Goal: Check status: Check status

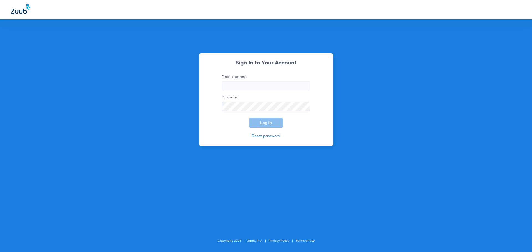
click at [251, 89] on input "Email address" at bounding box center [266, 85] width 89 height 9
type input "[EMAIL_ADDRESS][DOMAIN_NAME]"
click at [223, 127] on form "Email address [EMAIL_ADDRESS][DOMAIN_NAME] Password Log In" at bounding box center [265, 101] width 105 height 54
click at [262, 122] on span "Log In" at bounding box center [266, 123] width 12 height 4
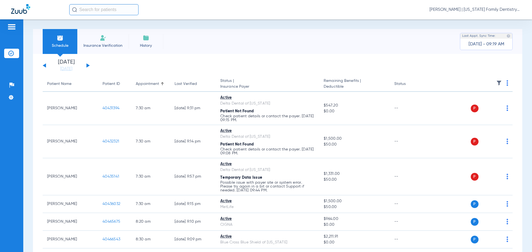
click at [87, 66] on button at bounding box center [87, 65] width 3 height 4
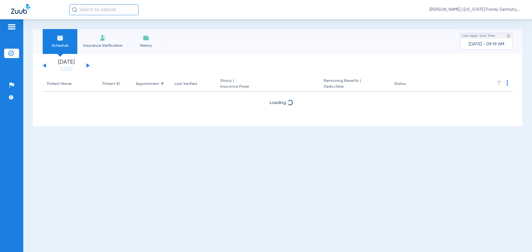
click at [87, 66] on button at bounding box center [87, 65] width 3 height 4
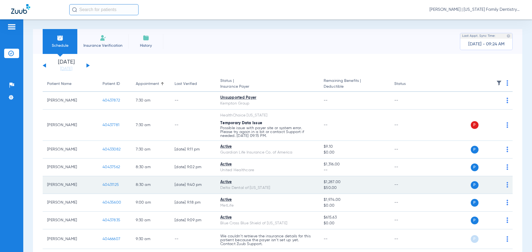
click at [116, 183] on td "40431125" at bounding box center [114, 186] width 33 height 18
click at [111, 187] on span "40431125" at bounding box center [111, 185] width 16 height 4
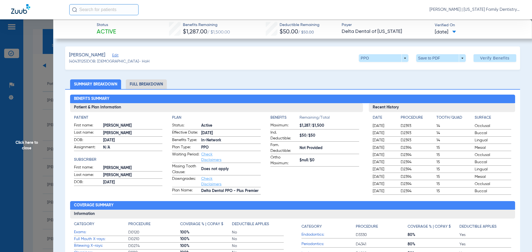
click at [146, 84] on li "Full Breakdown" at bounding box center [146, 85] width 41 height 10
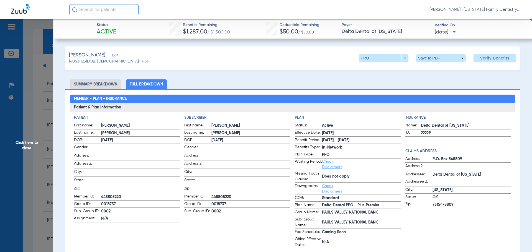
click at [43, 95] on span "Click here to close" at bounding box center [26, 145] width 53 height 252
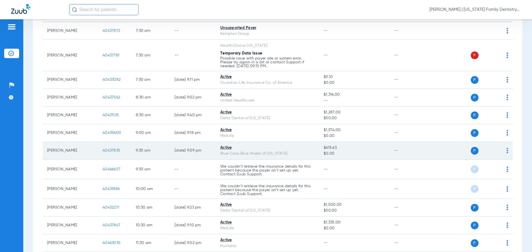
scroll to position [83, 0]
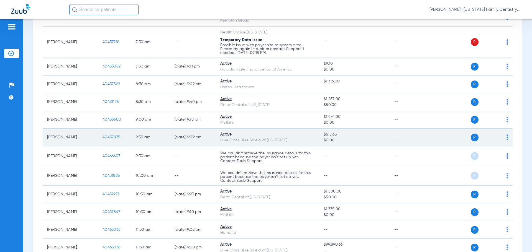
click at [108, 137] on span "40437835" at bounding box center [112, 138] width 18 height 4
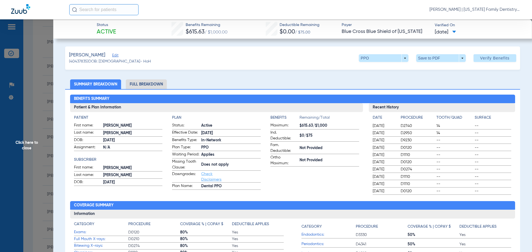
click at [156, 84] on li "Full Breakdown" at bounding box center [146, 85] width 41 height 10
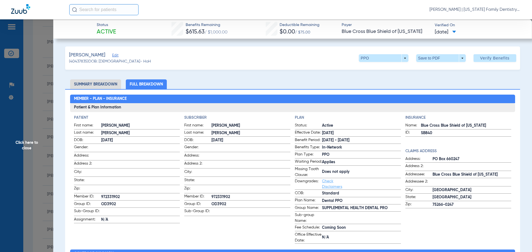
click at [108, 84] on li "Summary Breakdown" at bounding box center [95, 85] width 51 height 10
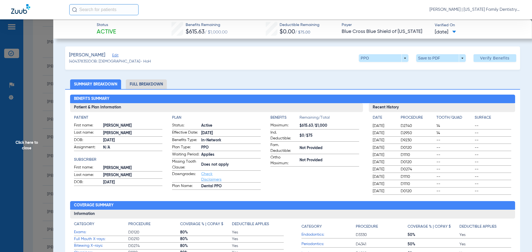
click at [34, 78] on span "Click here to close" at bounding box center [26, 145] width 53 height 252
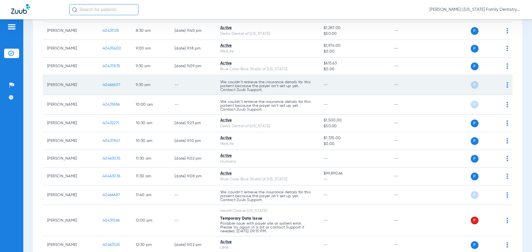
scroll to position [166, 0]
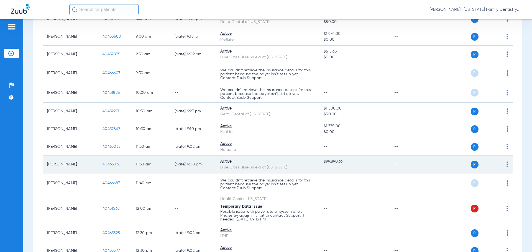
click at [114, 166] on span "40463036" at bounding box center [112, 165] width 18 height 4
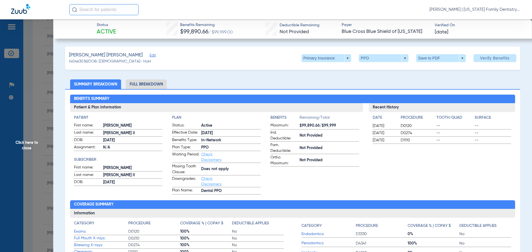
click at [144, 84] on li "Full Breakdown" at bounding box center [146, 85] width 41 height 10
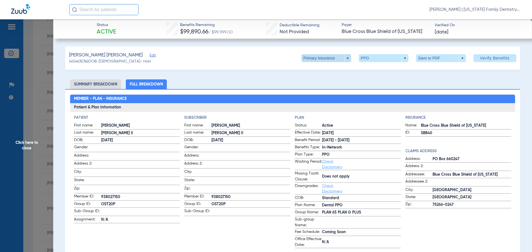
click at [341, 55] on span at bounding box center [327, 58] width 50 height 8
click at [323, 77] on button "Secondary Insurance" at bounding box center [320, 80] width 45 height 11
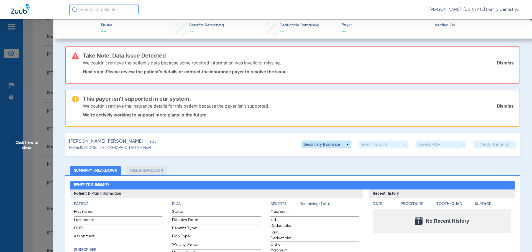
click at [42, 57] on span "Click here to close" at bounding box center [26, 145] width 53 height 252
